Goal: Answer question/provide support

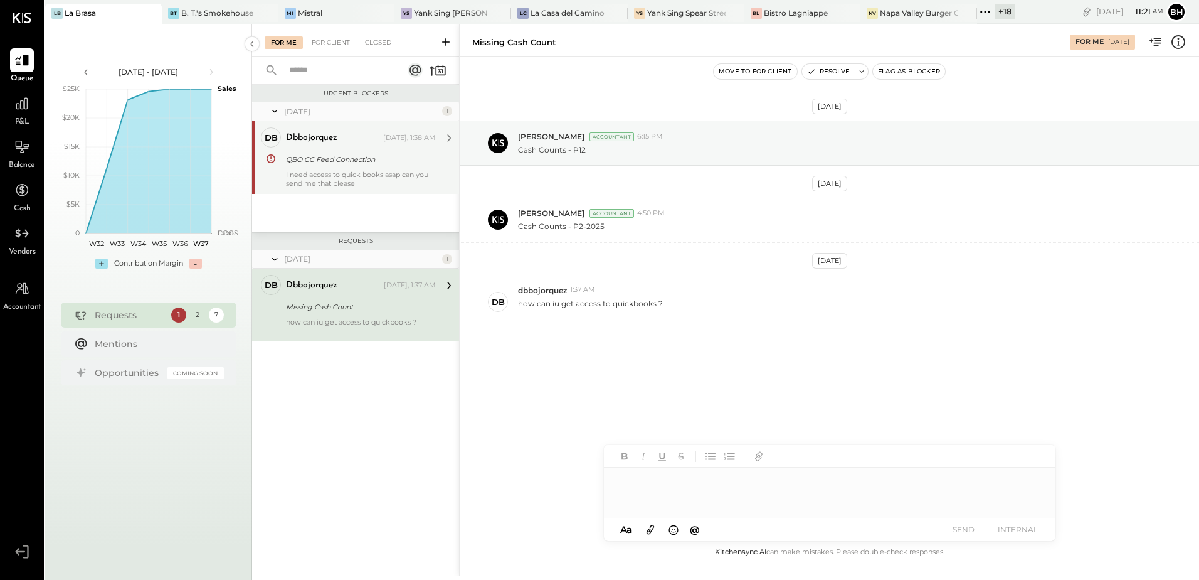
click at [335, 147] on div "dbbojorquez [DATE], 1:38 AM" at bounding box center [361, 137] width 150 height 21
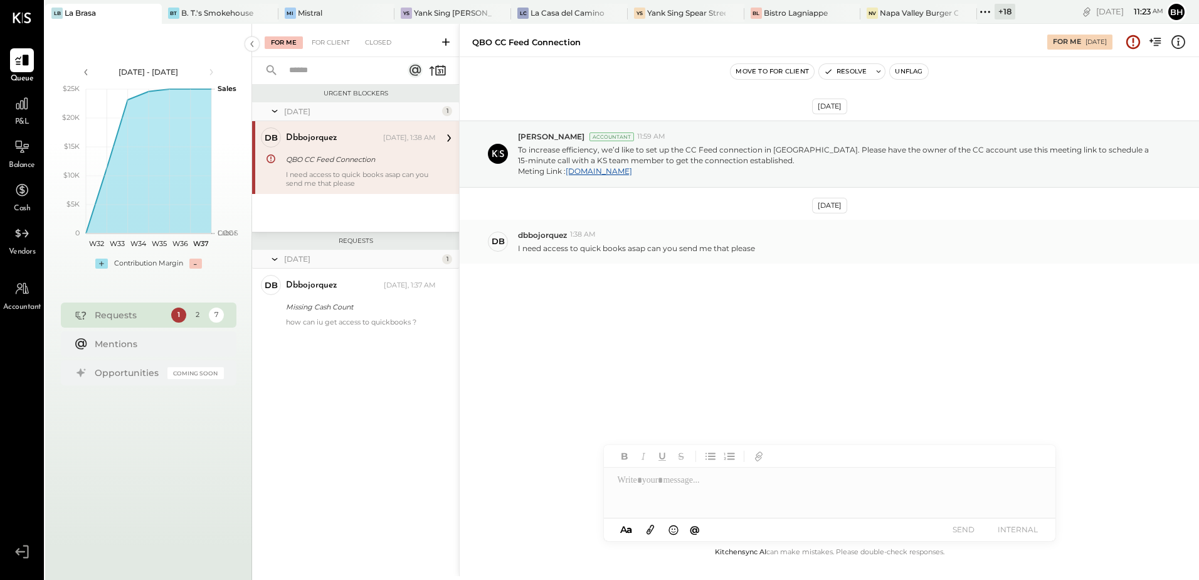
drag, startPoint x: 335, startPoint y: 147, endPoint x: 728, endPoint y: 245, distance: 405.5
click at [745, 302] on div "Jun 11th, 2025 Yasin Shabhai Accountant 11:59 AM To increase efficiency, we’d l…" at bounding box center [830, 222] width 740 height 269
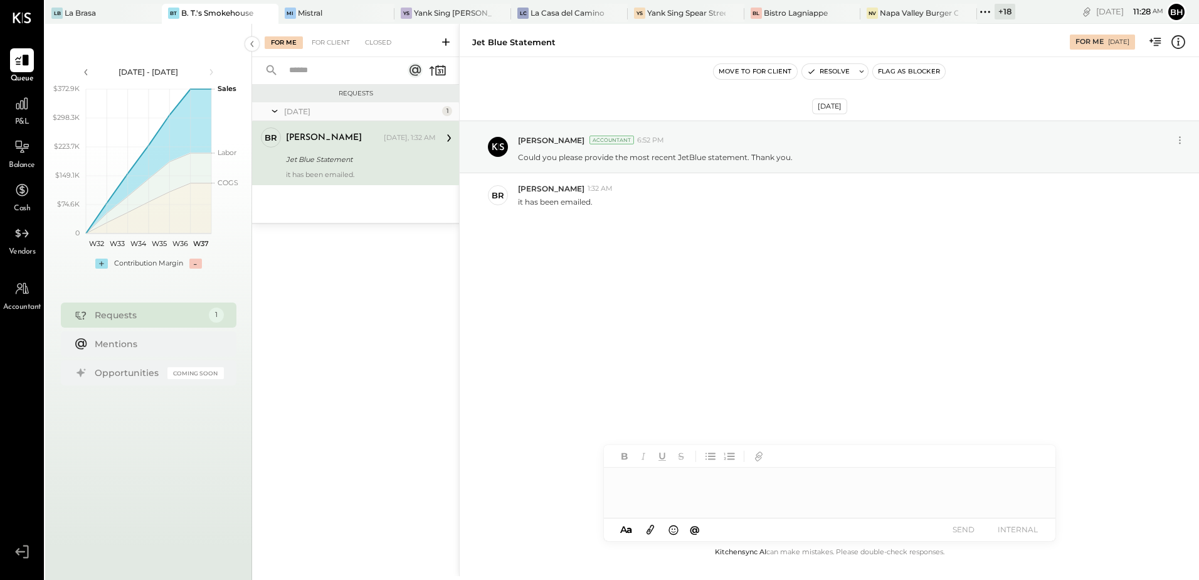
click at [657, 487] on div at bounding box center [830, 492] width 452 height 50
click at [977, 529] on button "SEND" at bounding box center [964, 529] width 50 height 17
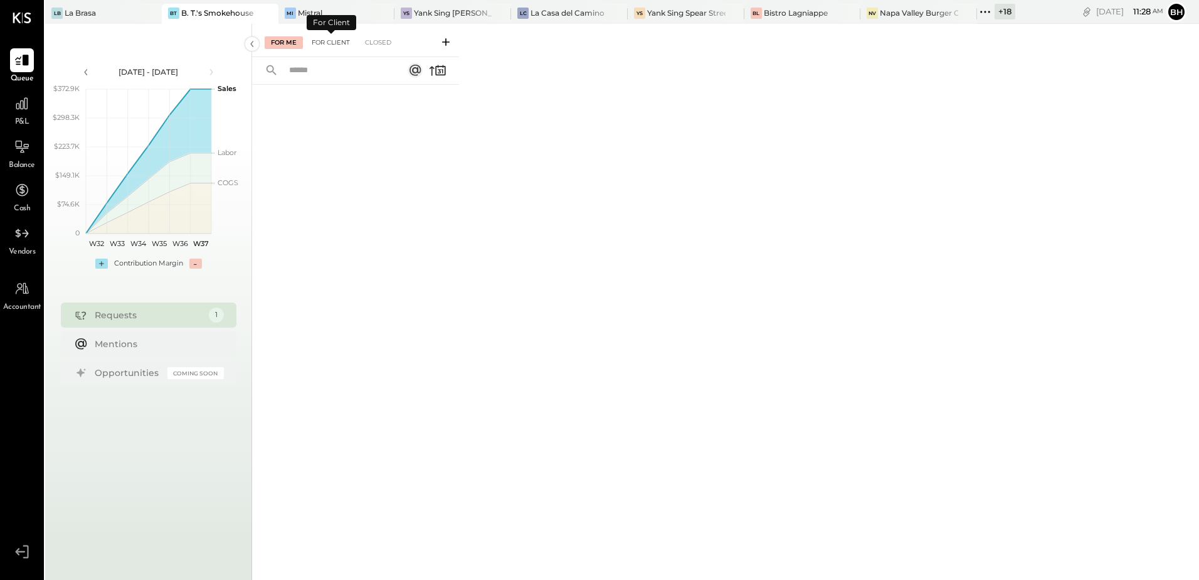
click at [328, 37] on div "For Client" at bounding box center [331, 42] width 51 height 13
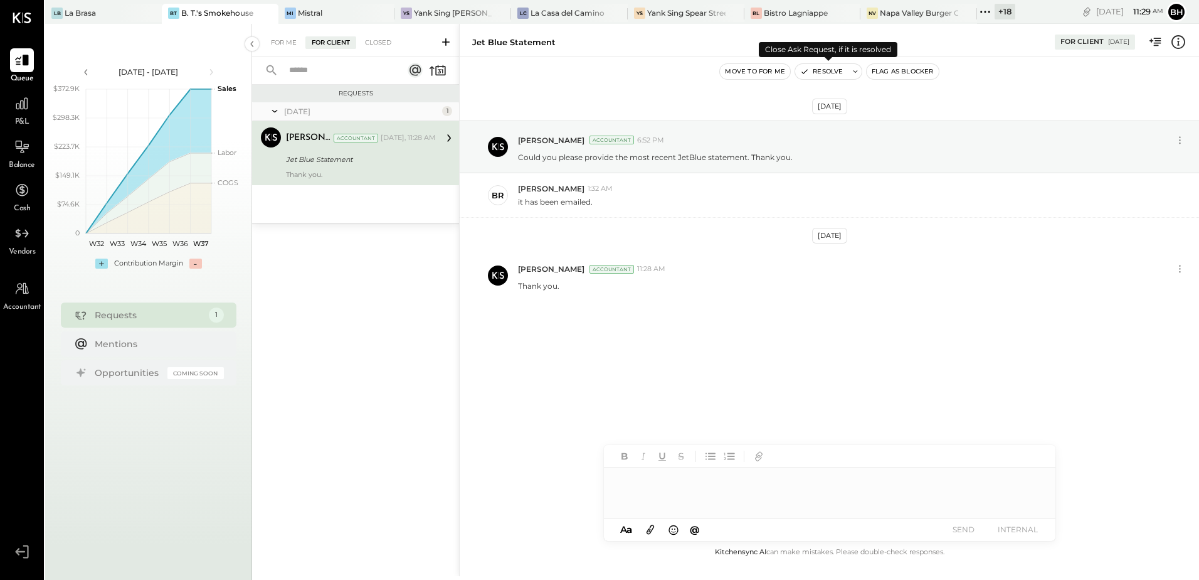
click at [844, 71] on button "Resolve" at bounding box center [821, 71] width 53 height 15
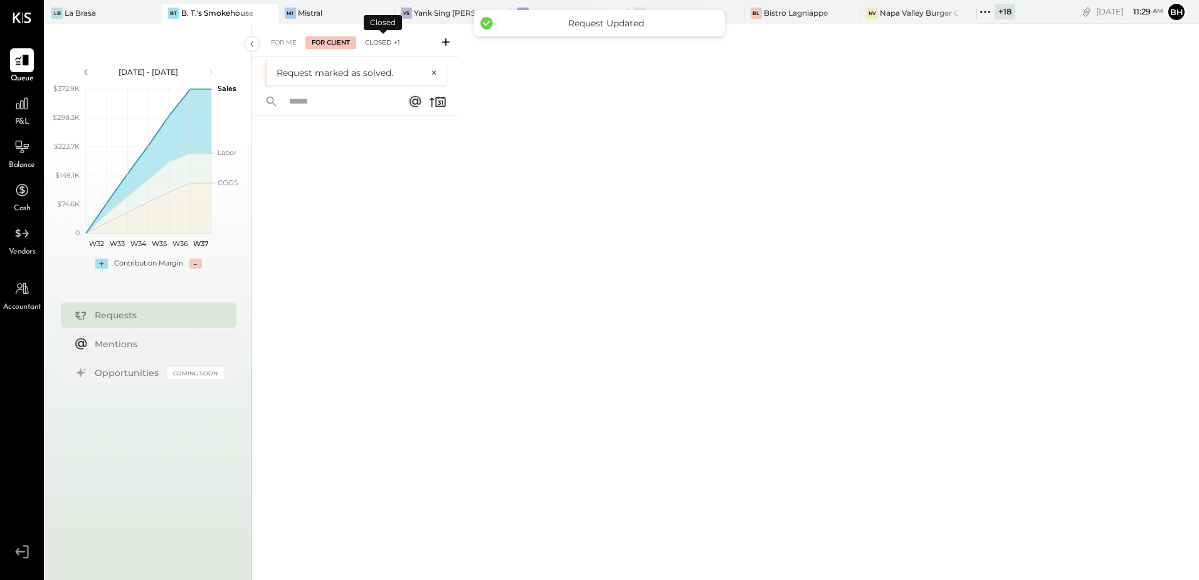
click at [376, 41] on div "Closed +1" at bounding box center [383, 42] width 48 height 13
